Goal: Task Accomplishment & Management: Use online tool/utility

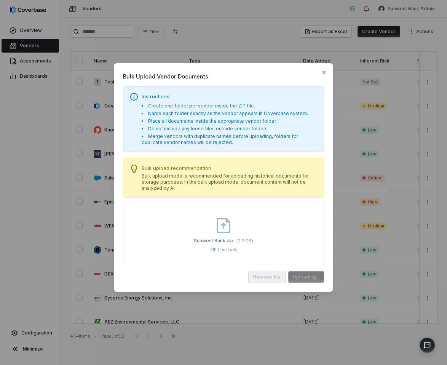
click at [254, 75] on span "Bulk Upload Vendor Documents" at bounding box center [223, 76] width 201 height 8
click at [231, 78] on span "Bulk Upload Vendor Documents" at bounding box center [223, 76] width 201 height 8
click at [255, 84] on div "Bulk Upload Vendor Documents Instructions Create one folder per vendor inside t…" at bounding box center [224, 177] width 220 height 229
click at [233, 77] on span "Bulk Upload Vendor Documents" at bounding box center [223, 76] width 201 height 8
click at [304, 275] on div "Remove file Uploading..." at bounding box center [223, 276] width 201 height 11
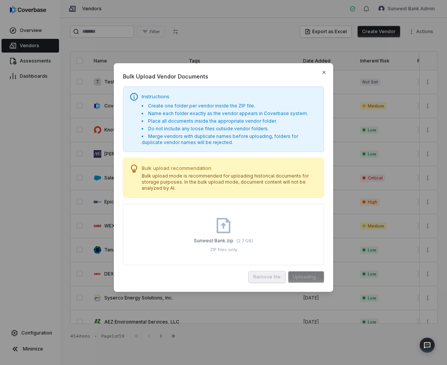
click at [226, 74] on span "Bulk Upload Vendor Documents" at bounding box center [223, 76] width 201 height 8
click at [242, 71] on div "Bulk Upload Vendor Documents Instructions Create one folder per vendor inside t…" at bounding box center [224, 177] width 220 height 229
click at [221, 72] on span "Bulk Upload Vendor Documents" at bounding box center [223, 76] width 201 height 8
click at [254, 75] on span "Bulk Upload Vendor Documents" at bounding box center [223, 76] width 201 height 8
click at [268, 75] on span "Bulk Upload Vendor Documents" at bounding box center [223, 76] width 201 height 8
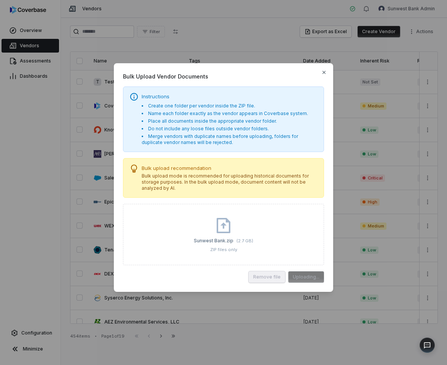
click at [256, 105] on li "Create one folder per vendor inside the ZIP file." at bounding box center [230, 106] width 176 height 6
click at [207, 179] on p "Bulk upload mode is recommended for uploading historical documents for storage …" at bounding box center [230, 182] width 176 height 18
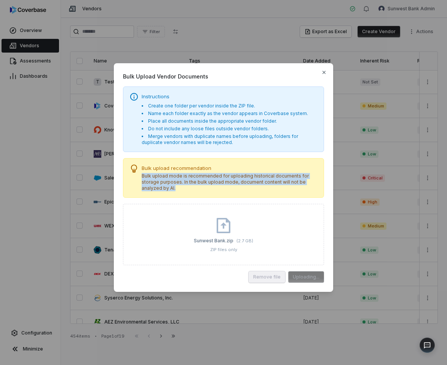
click at [207, 179] on p "Bulk upload mode is recommended for uploading historical documents for storage …" at bounding box center [230, 182] width 176 height 18
click at [226, 175] on p "Bulk upload mode is recommended for uploading historical documents for storage …" at bounding box center [230, 182] width 176 height 18
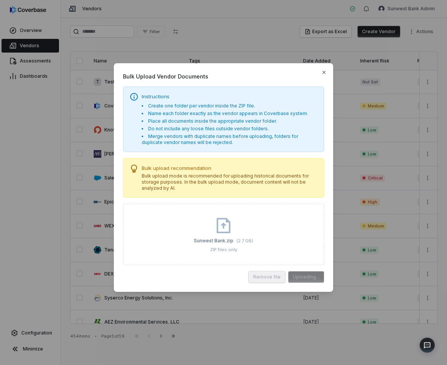
click at [286, 233] on div "Sunwest Bank.zip ( 2.7 GB ) ZIP files only" at bounding box center [223, 234] width 201 height 61
click at [290, 220] on div "Sunwest Bank.zip ( 2.7 GB ) ZIP files only" at bounding box center [223, 234] width 201 height 61
click at [282, 165] on p "Bulk upload recommendation" at bounding box center [230, 168] width 176 height 7
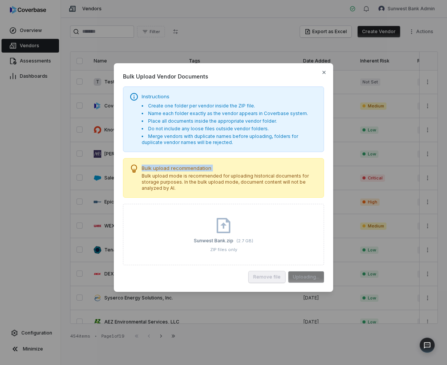
click at [282, 165] on p "Bulk upload recommendation" at bounding box center [230, 168] width 176 height 7
click at [280, 171] on p "Bulk upload recommendation" at bounding box center [230, 168] width 176 height 7
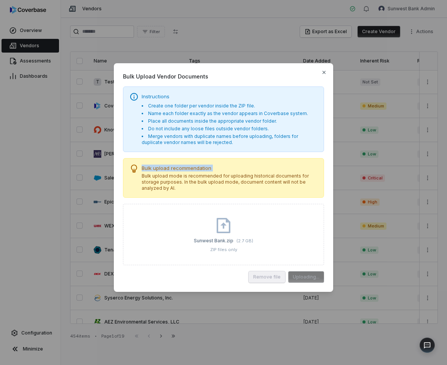
click at [281, 181] on p "Bulk upload mode is recommended for uploading historical documents for storage …" at bounding box center [230, 182] width 176 height 18
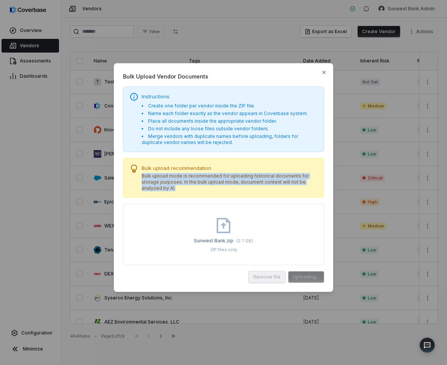
click at [281, 181] on p "Bulk upload mode is recommended for uploading historical documents for storage …" at bounding box center [230, 182] width 176 height 18
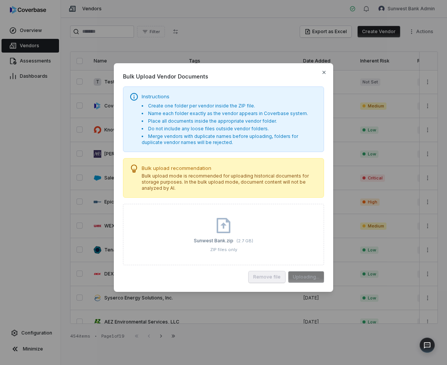
click at [281, 181] on p "Bulk upload mode is recommended for uploading historical documents for storage …" at bounding box center [230, 182] width 176 height 18
click at [279, 92] on div "Instructions Create one folder per vendor inside the ZIP file. Name each folder…" at bounding box center [223, 120] width 201 height 66
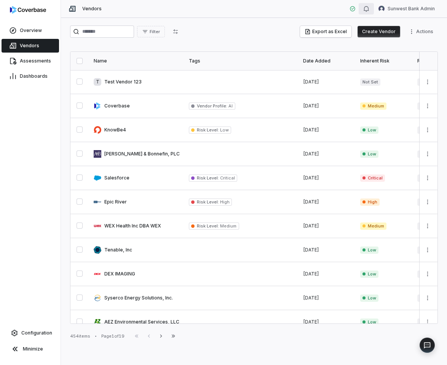
click at [360, 11] on button "button" at bounding box center [366, 8] width 15 height 11
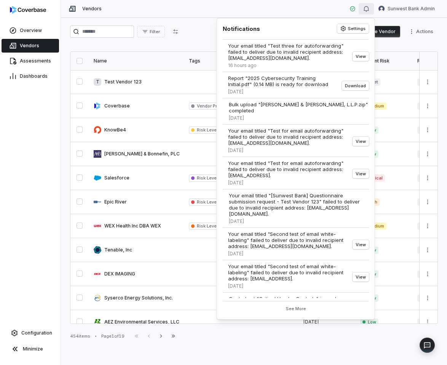
click at [194, 29] on div "Filter Export as Excel Create Vendor Actions" at bounding box center [254, 32] width 368 height 12
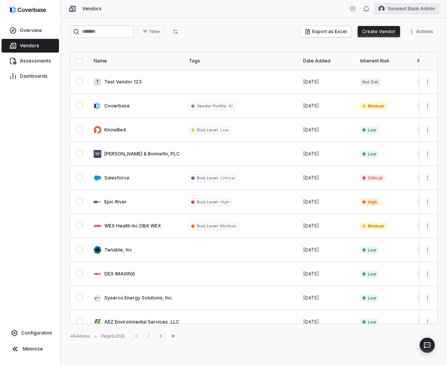
click at [396, 12] on html "Overview Vendors Assessments Dashboards Configuration Minimize Vendors Sunwest …" at bounding box center [223, 182] width 447 height 365
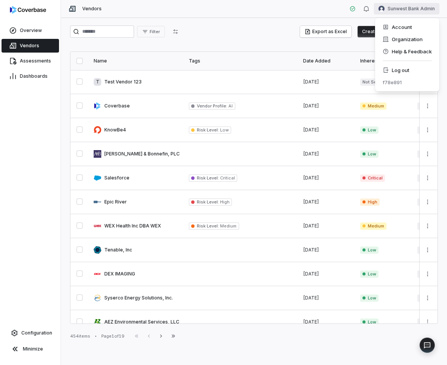
click at [376, 11] on html "Overview Vendors Assessments Dashboards Configuration Minimize Vendors Sunwest …" at bounding box center [223, 182] width 447 height 365
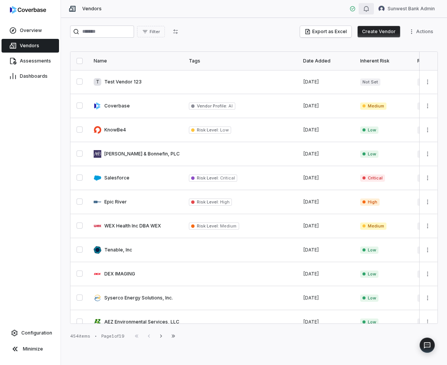
click at [370, 11] on icon "button" at bounding box center [367, 9] width 6 height 6
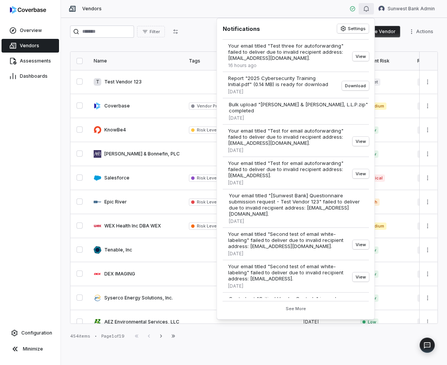
click at [316, 15] on div "Vendors Sunwest Bank Admin" at bounding box center [254, 9] width 386 height 18
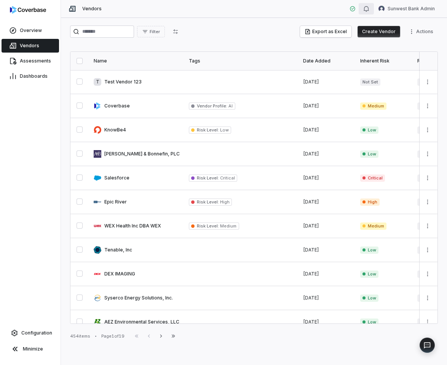
click at [362, 10] on button "button" at bounding box center [366, 8] width 15 height 11
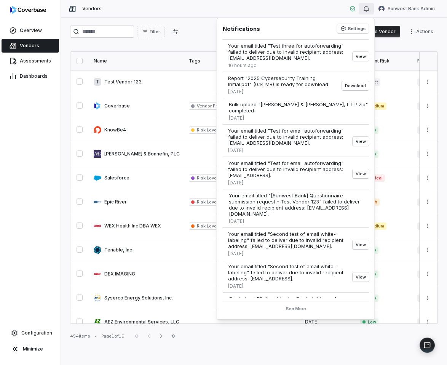
click at [299, 20] on div "Notifications Settings Your email titled "Test three for autoforwarding" failed…" at bounding box center [296, 169] width 159 height 302
click at [308, 12] on div "Vendors Sunwest Bank Admin" at bounding box center [254, 9] width 386 height 18
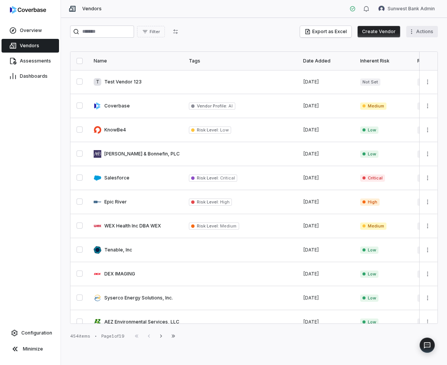
click at [428, 36] on html "Overview Vendors Assessments Dashboards Configuration Minimize Vendors Sunwest …" at bounding box center [223, 182] width 447 height 365
click at [162, 127] on html "Overview Vendors Assessments Dashboards Configuration Minimize Vendors Sunwest …" at bounding box center [223, 182] width 447 height 365
click at [145, 124] on link at bounding box center [136, 130] width 95 height 24
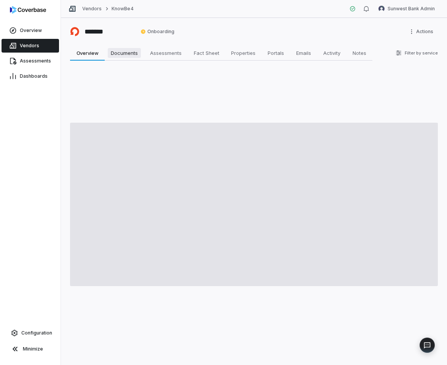
click at [127, 59] on link "Documents Documents" at bounding box center [124, 52] width 39 height 15
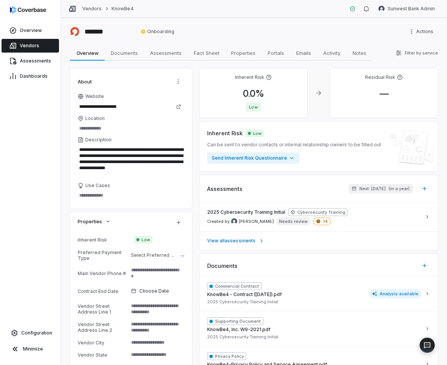
type textarea "*"
click at [41, 48] on link "Vendors" at bounding box center [31, 46] width 58 height 14
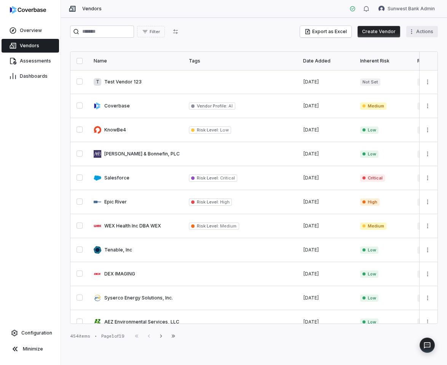
click at [426, 36] on html "Overview Vendors Assessments Dashboards Configuration Minimize Vendors Sunwest …" at bounding box center [223, 182] width 447 height 365
click at [395, 61] on div "Bulk Upload Vendor Documents" at bounding box center [388, 60] width 93 height 12
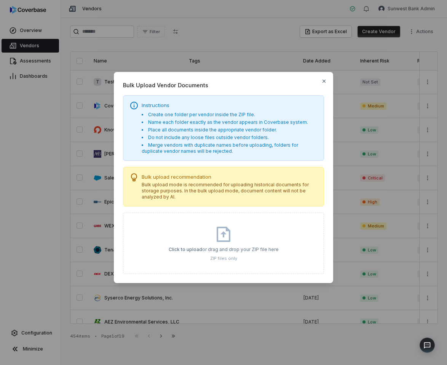
click at [203, 237] on div "Click to upload or drag and drop your ZIP file here ZIP files only" at bounding box center [224, 243] width 110 height 36
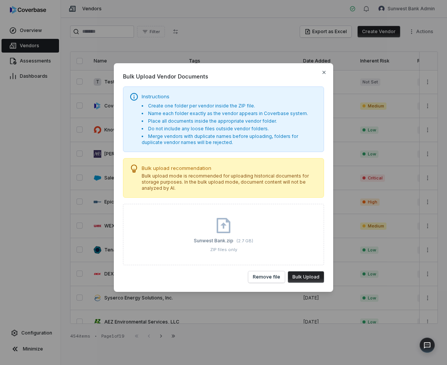
click at [309, 273] on button "Bulk Upload" at bounding box center [306, 276] width 36 height 11
click at [241, 79] on span "Bulk Upload Vendor Documents" at bounding box center [223, 76] width 201 height 8
click at [282, 150] on div "Instructions Create one folder per vendor inside the ZIP file. Name each folder…" at bounding box center [223, 120] width 201 height 66
click at [235, 119] on li "Place all documents inside the appropriate vendor folder." at bounding box center [230, 121] width 176 height 6
click at [220, 84] on div "Bulk Upload Vendor Documents Instructions Create one folder per vendor inside t…" at bounding box center [224, 177] width 220 height 229
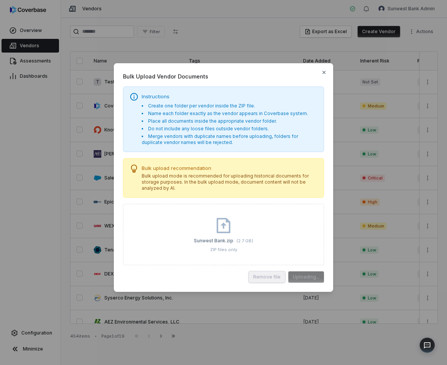
click at [264, 75] on span "Bulk Upload Vendor Documents" at bounding box center [223, 76] width 201 height 8
click at [232, 78] on span "Bulk Upload Vendor Documents" at bounding box center [223, 76] width 201 height 8
click at [263, 79] on span "Bulk Upload Vendor Documents" at bounding box center [223, 76] width 201 height 8
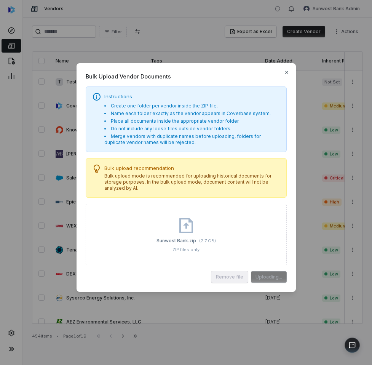
click at [271, 245] on div "Sunwest Bank.zip ( 2.7 GB ) ZIP files only" at bounding box center [186, 234] width 201 height 61
click at [289, 70] on icon "button" at bounding box center [287, 72] width 6 height 6
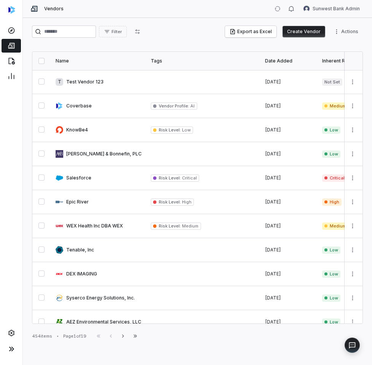
click at [197, 21] on div "Filter Export as Excel Create Vendor Actions Name Tags Date Added Inherent Risk…" at bounding box center [198, 191] width 350 height 347
